Goal: Information Seeking & Learning: Learn about a topic

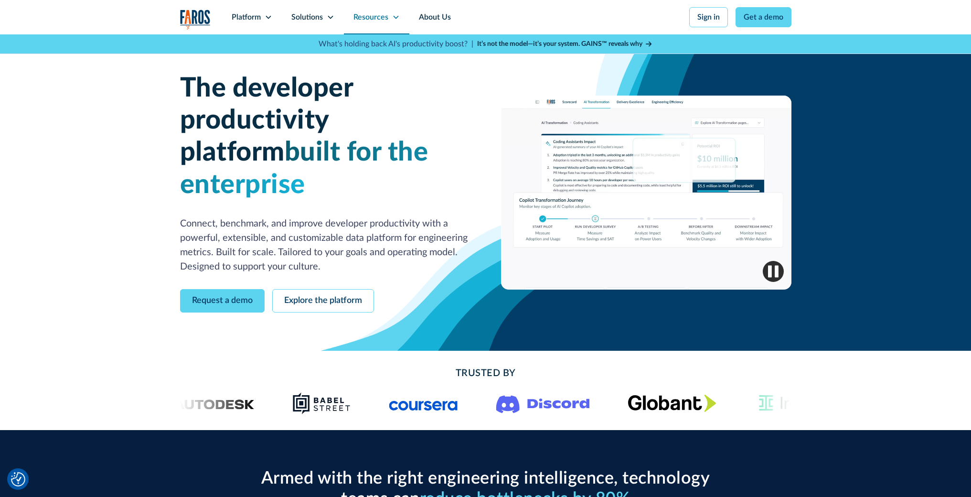
click at [398, 20] on icon at bounding box center [396, 17] width 8 height 8
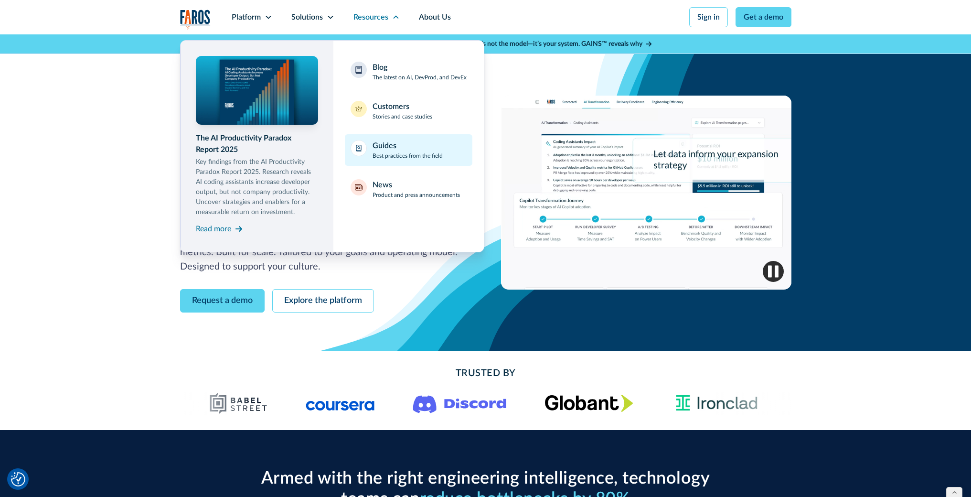
click at [385, 150] on div "Guides" at bounding box center [385, 145] width 24 height 11
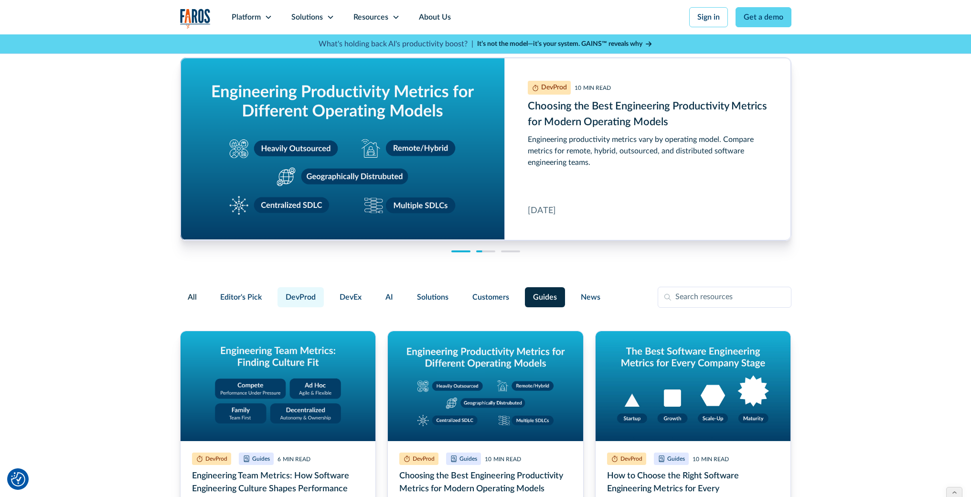
click at [299, 300] on span "DevProd" at bounding box center [301, 296] width 30 height 11
click at [276, 293] on input "DevProd" at bounding box center [276, 293] width 0 height 0
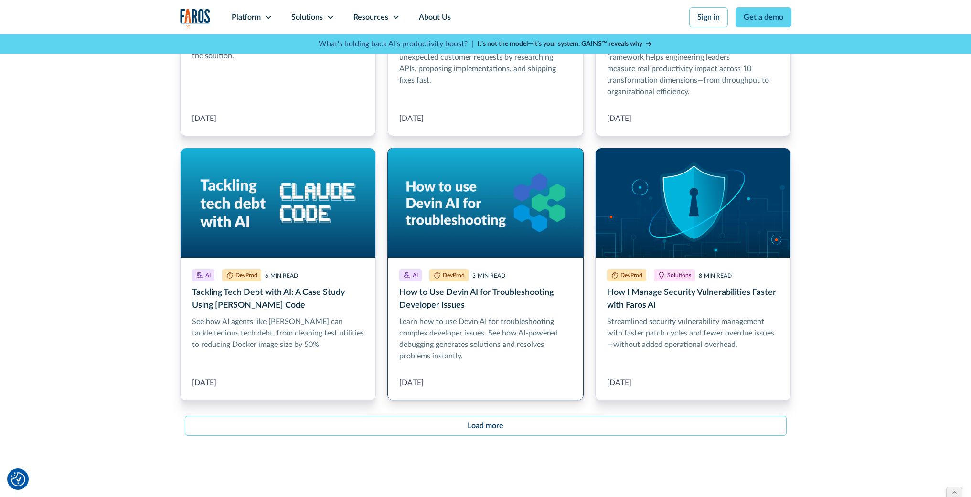
scroll to position [1110, 0]
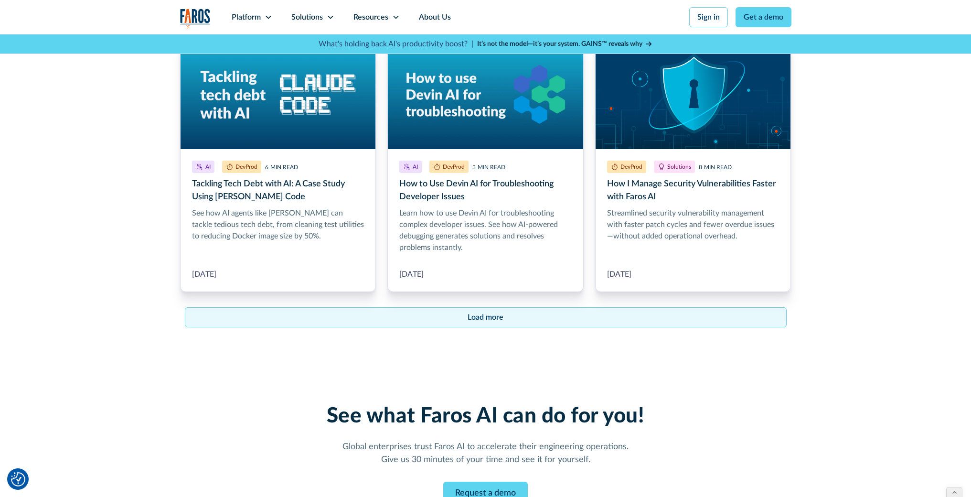
click at [506, 319] on link "Load more" at bounding box center [486, 317] width 602 height 20
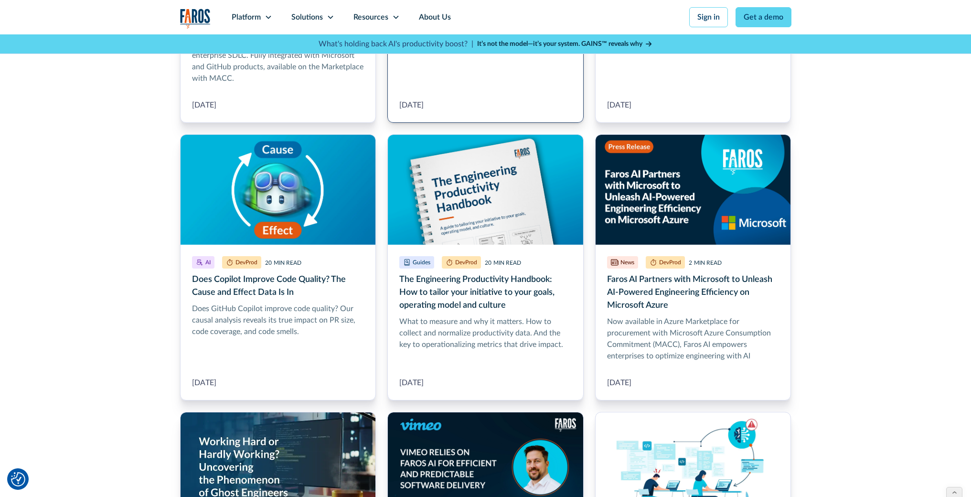
scroll to position [1573, 0]
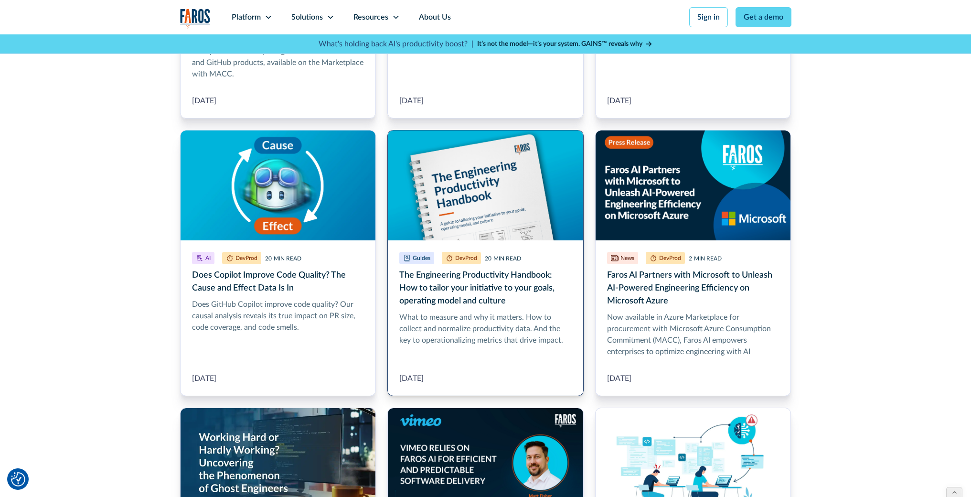
click at [445, 289] on link "The Engineering Productivity Handbook: How to tailor your initiative to your go…" at bounding box center [486, 263] width 196 height 266
click at [312, 18] on div "Solutions" at bounding box center [307, 16] width 32 height 11
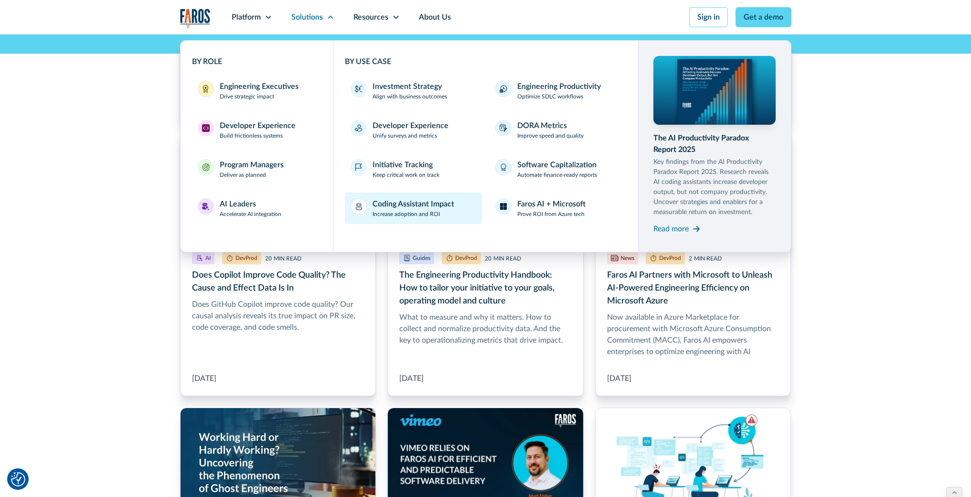
click at [410, 210] on p "Increase adoption and ROI" at bounding box center [406, 214] width 67 height 9
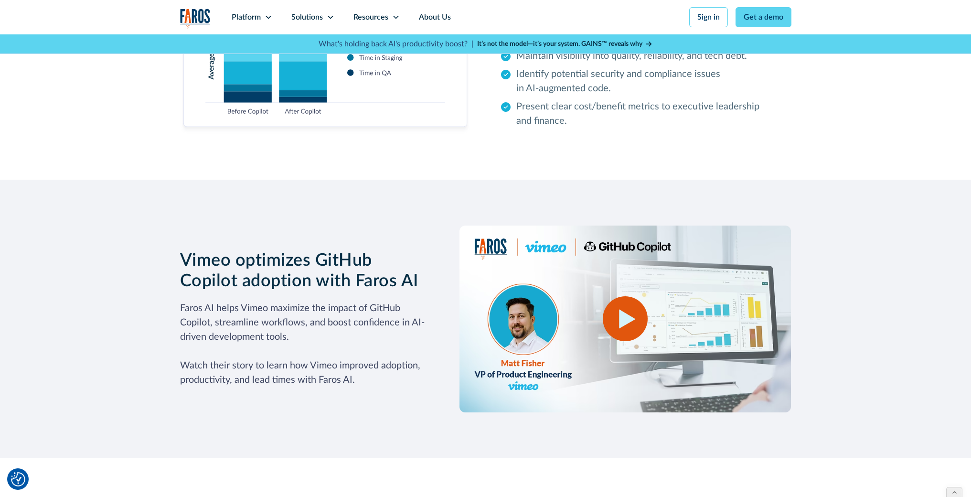
scroll to position [3025, 0]
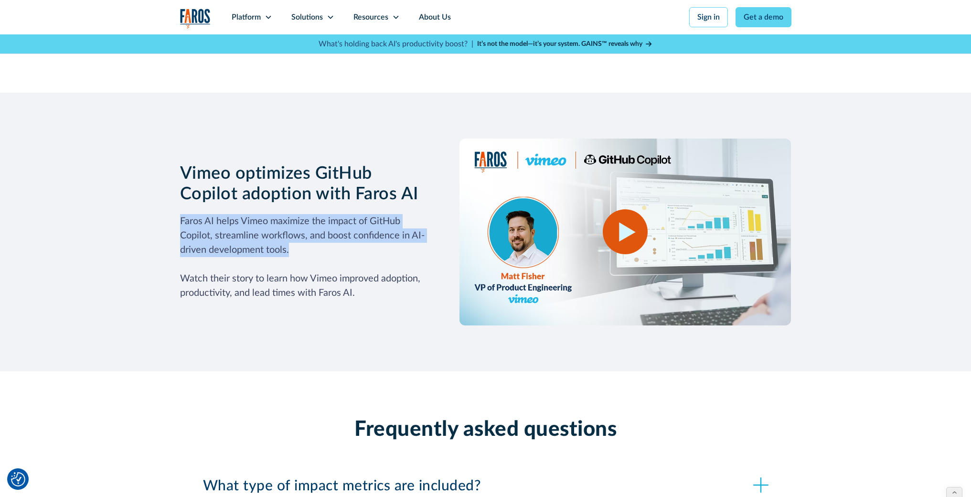
drag, startPoint x: 282, startPoint y: 240, endPoint x: 154, endPoint y: 214, distance: 130.4
click at [154, 214] on div "Vimeo optimizes GitHub Copilot adoption with Faros AI Faros AI helps Vimeo maxi…" at bounding box center [485, 232] width 971 height 279
copy p "Faros AI helps Vimeo maximize the impact of GitHub Copilot, streamline workflow…"
click at [394, 15] on icon at bounding box center [396, 17] width 8 height 8
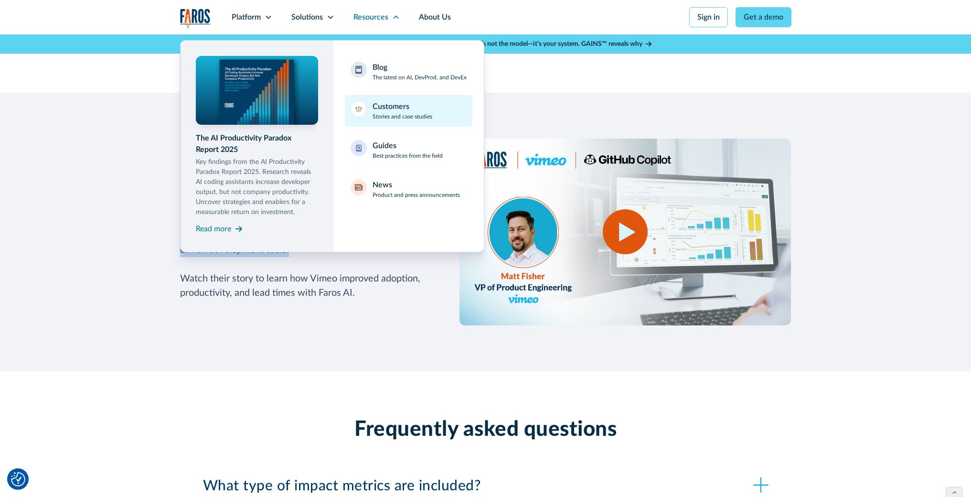
click at [377, 110] on div "Customers" at bounding box center [391, 106] width 37 height 11
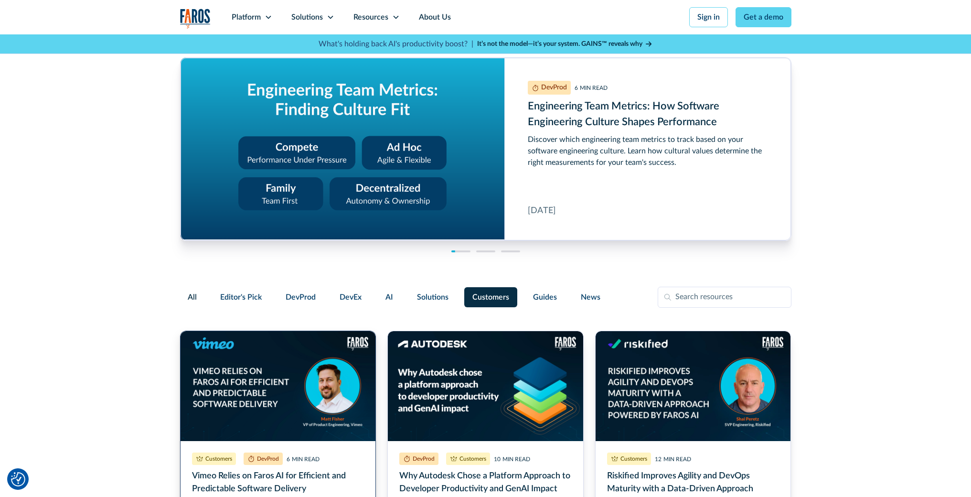
click at [289, 353] on link "Vimeo Relies on Faros AI for Efficient and Predictable Software Delivery" at bounding box center [278, 464] width 196 height 266
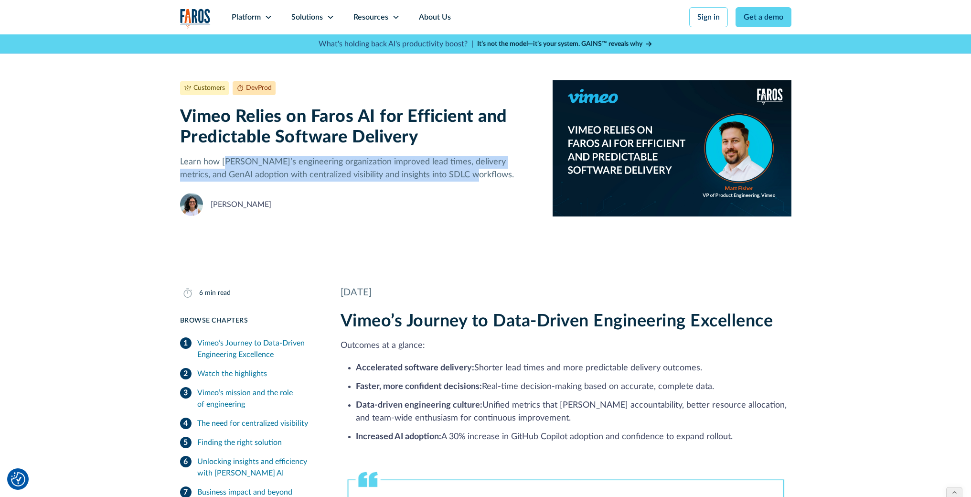
drag, startPoint x: 225, startPoint y: 162, endPoint x: 436, endPoint y: 171, distance: 211.4
click at [436, 171] on p "Learn how [PERSON_NAME]’s engineering organization improved lead times, deliver…" at bounding box center [359, 169] width 358 height 26
copy p "imeo’s engineering organization improved lead times, delivery metrics, and GenA…"
